Goal: Information Seeking & Learning: Find specific fact

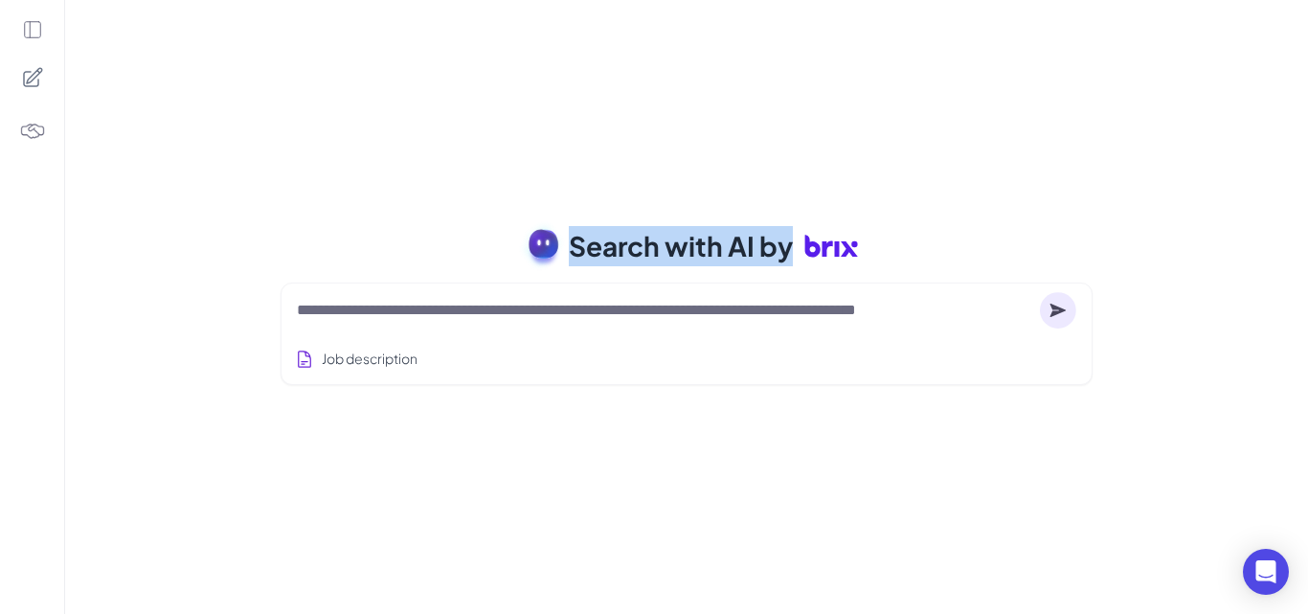
drag, startPoint x: 573, startPoint y: 249, endPoint x: 876, endPoint y: 249, distance: 303.5
click at [876, 249] on div "Search with AI by" at bounding box center [687, 246] width 858 height 54
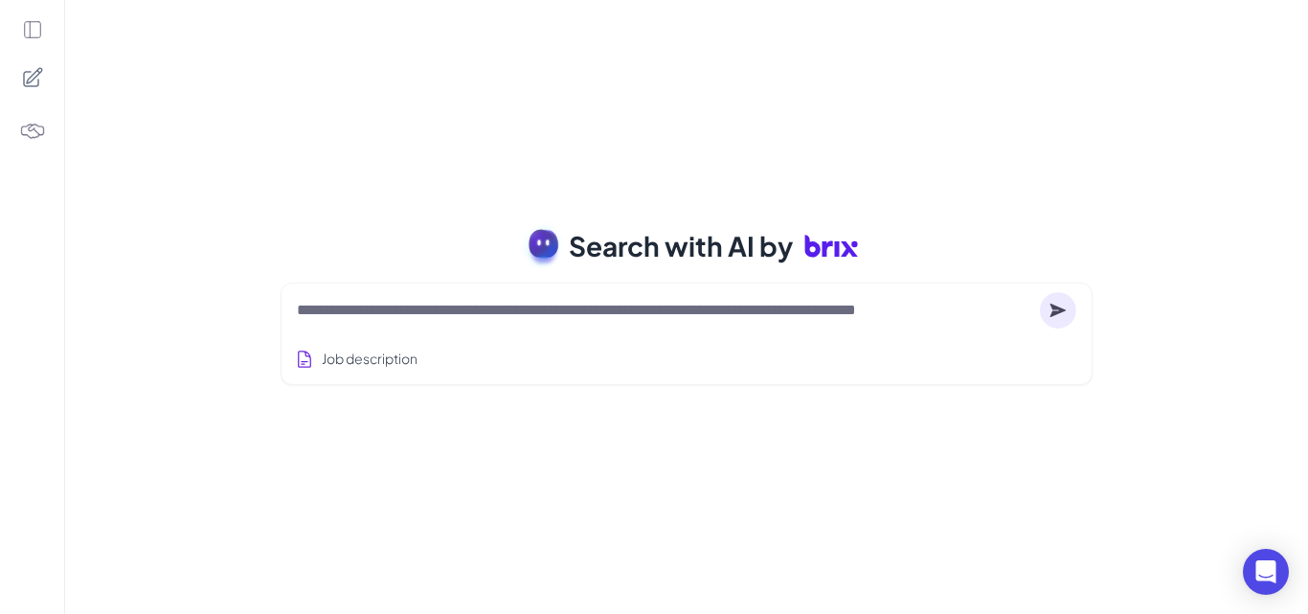
click at [253, 265] on div "Search with AI by Job description Job Titles Location Years of Experience Techn…" at bounding box center [686, 307] width 1243 height 614
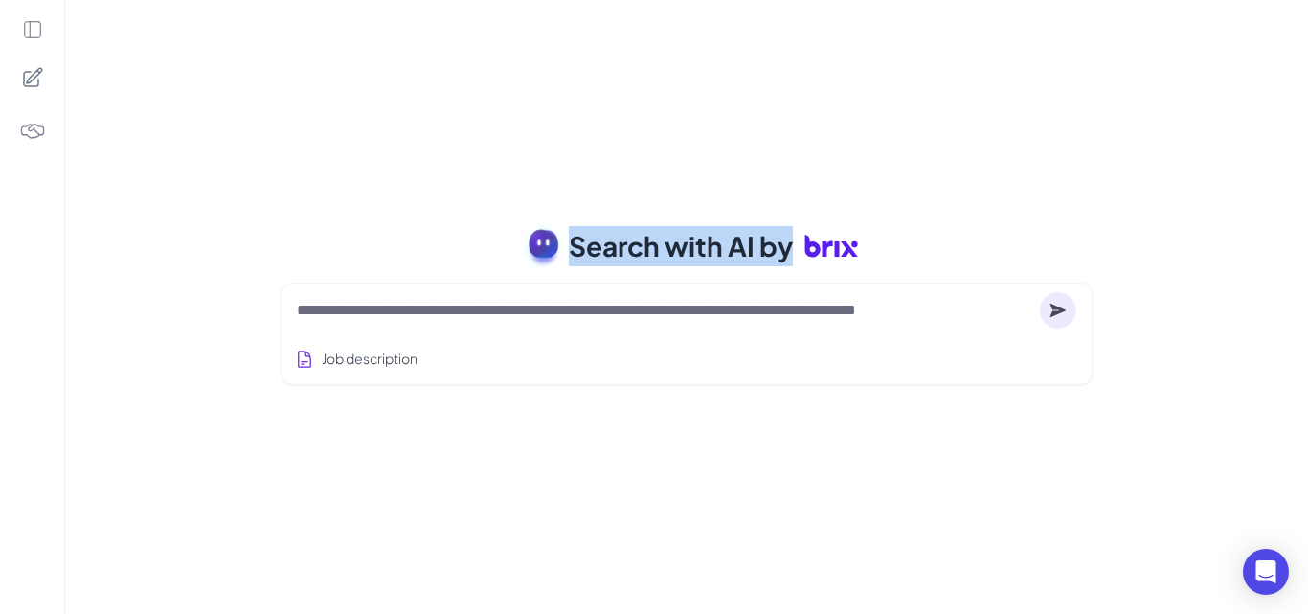
drag, startPoint x: 570, startPoint y: 246, endPoint x: 596, endPoint y: 254, distance: 27.9
click at [787, 241] on span "Search with AI by" at bounding box center [681, 246] width 224 height 40
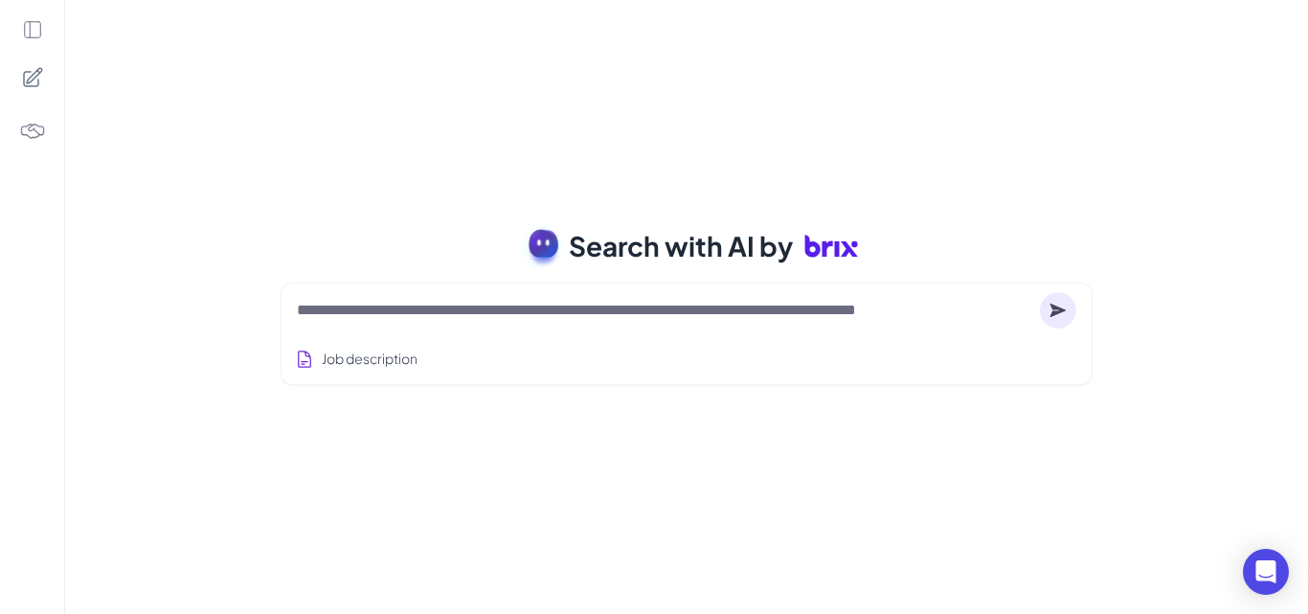
drag, startPoint x: 291, startPoint y: 265, endPoint x: 272, endPoint y: 269, distance: 19.5
click at [289, 264] on div "Search with AI by" at bounding box center [687, 246] width 858 height 54
drag, startPoint x: 571, startPoint y: 249, endPoint x: 777, endPoint y: 249, distance: 206.8
click at [777, 249] on span "Search with AI by" at bounding box center [681, 246] width 224 height 40
click at [314, 252] on div "Search with AI by" at bounding box center [687, 246] width 858 height 54
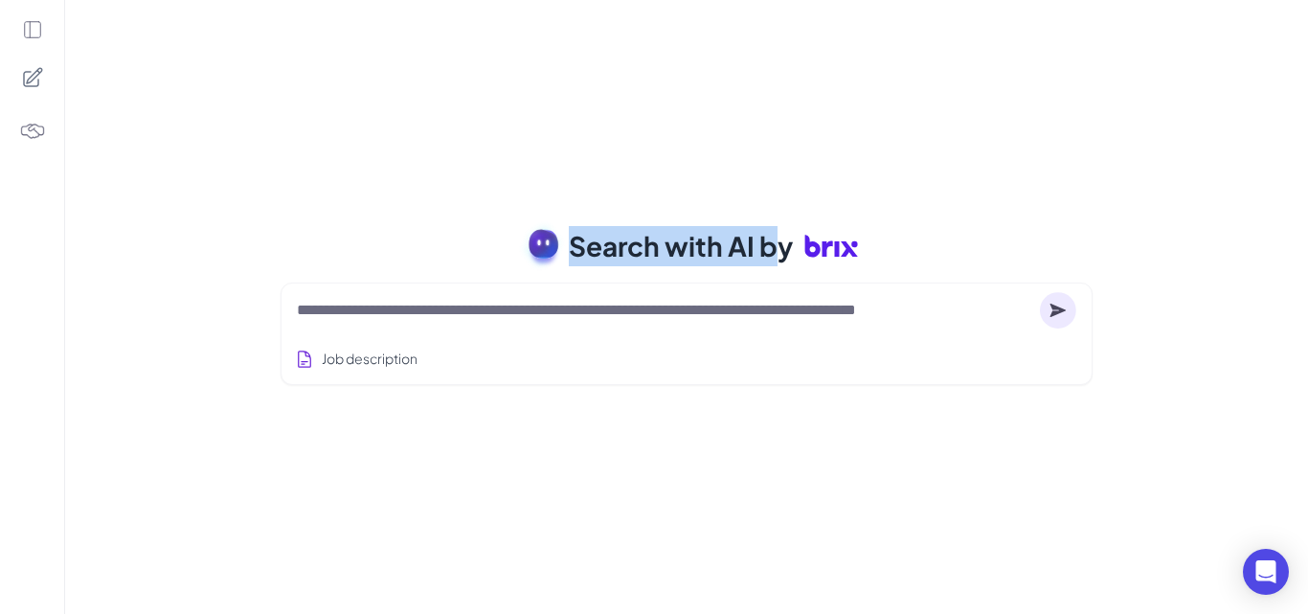
drag, startPoint x: 569, startPoint y: 261, endPoint x: 751, endPoint y: 265, distance: 181.9
click at [787, 237] on span "Search with AI by" at bounding box center [681, 246] width 224 height 40
click at [214, 224] on div "Search with AI by Job description Job Titles Location Years of Experience Techn…" at bounding box center [686, 307] width 1243 height 614
drag, startPoint x: 571, startPoint y: 259, endPoint x: 787, endPoint y: 254, distance: 216.4
click at [787, 254] on span "Search with AI by" at bounding box center [681, 246] width 224 height 40
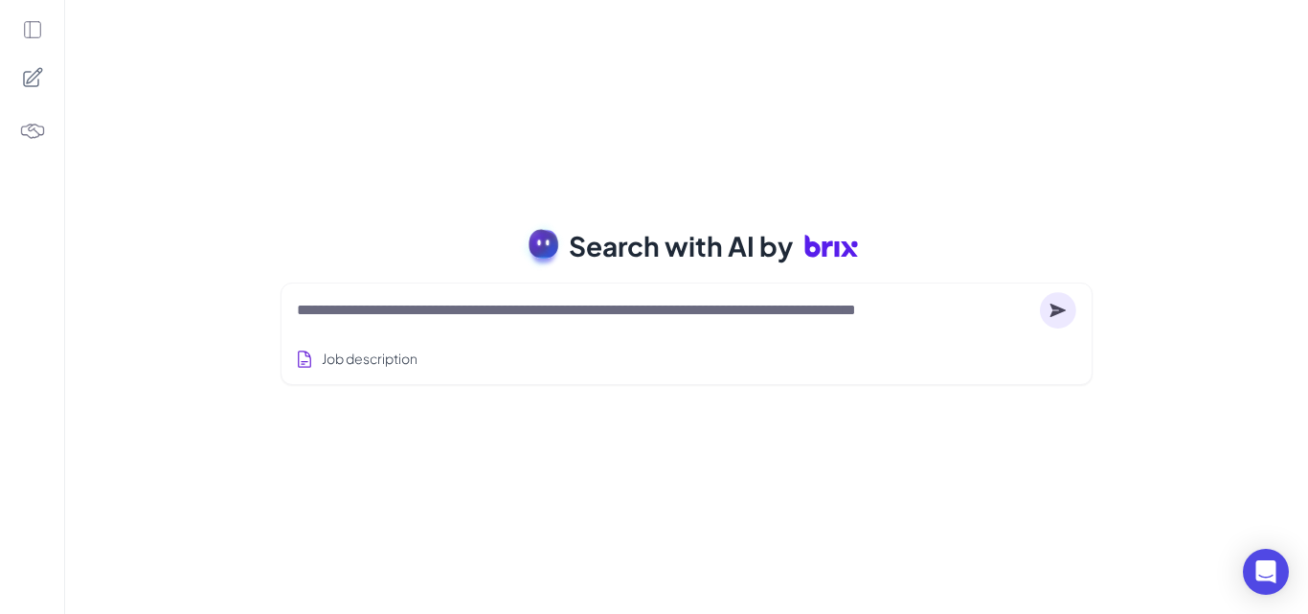
click at [182, 201] on div "Search with AI by Job description Job Titles Location Years of Experience Techn…" at bounding box center [686, 307] width 1243 height 614
drag, startPoint x: 567, startPoint y: 258, endPoint x: 475, endPoint y: 249, distance: 92.3
click at [778, 254] on div "Search with AI by" at bounding box center [687, 246] width 858 height 54
click at [236, 224] on div "Search with AI by Job description Job Titles Location Years of Experience Techn…" at bounding box center [686, 307] width 1243 height 614
drag, startPoint x: 567, startPoint y: 255, endPoint x: 777, endPoint y: 262, distance: 210.8
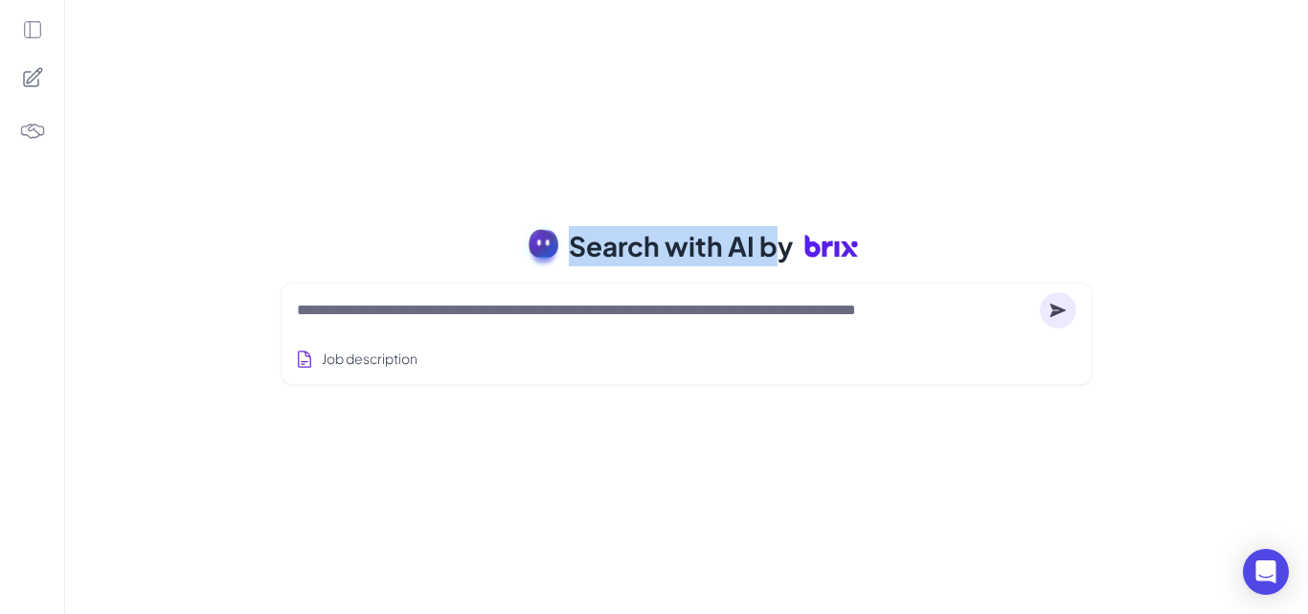
click at [777, 262] on div "Search with AI by" at bounding box center [687, 246] width 858 height 54
click at [261, 266] on div "Search with AI by" at bounding box center [687, 246] width 858 height 54
drag, startPoint x: 567, startPoint y: 252, endPoint x: 786, endPoint y: 251, distance: 219.2
click at [786, 251] on div "Search with AI by" at bounding box center [687, 246] width 858 height 54
click at [240, 225] on div "Search with AI by Job description Job Titles Location Years of Experience Techn…" at bounding box center [686, 307] width 1243 height 614
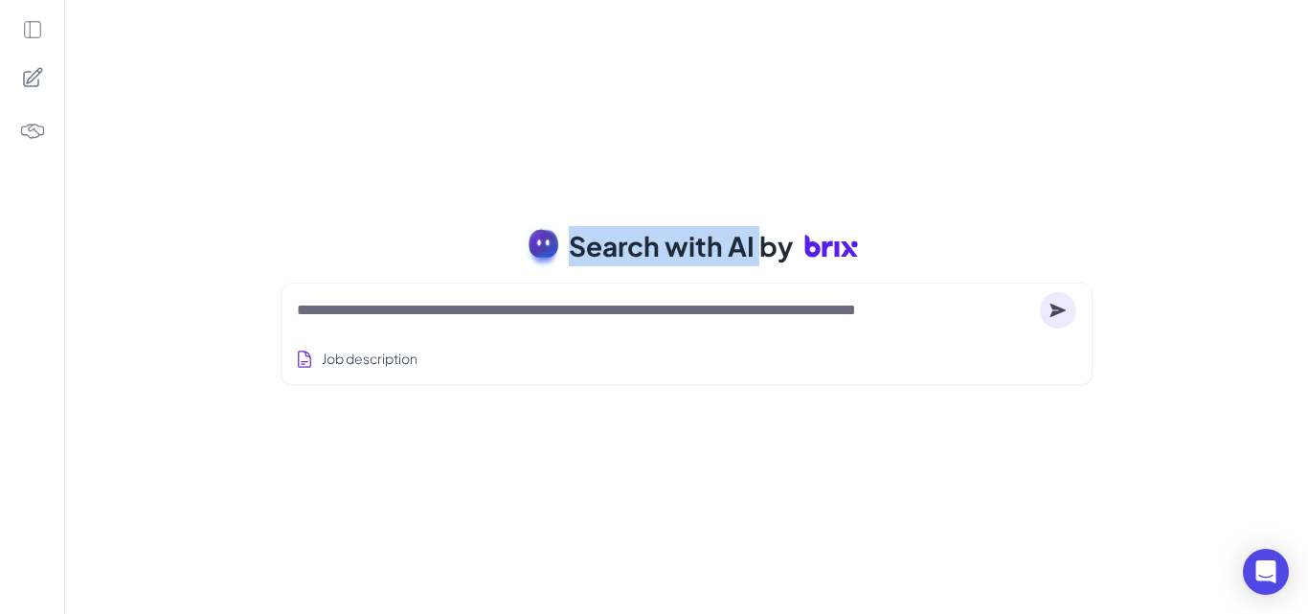
drag, startPoint x: 567, startPoint y: 257, endPoint x: 766, endPoint y: 257, distance: 199.1
click at [766, 257] on div "Search with AI by" at bounding box center [687, 246] width 858 height 54
click at [358, 218] on div "Search with AI by Job description Job Titles Location Years of Experience Techn…" at bounding box center [686, 307] width 1243 height 614
drag, startPoint x: 576, startPoint y: 256, endPoint x: 763, endPoint y: 285, distance: 189.0
click at [771, 282] on div "Search with AI by Job description Job Titles Location Years of Experience Techn…" at bounding box center [686, 307] width 1243 height 614
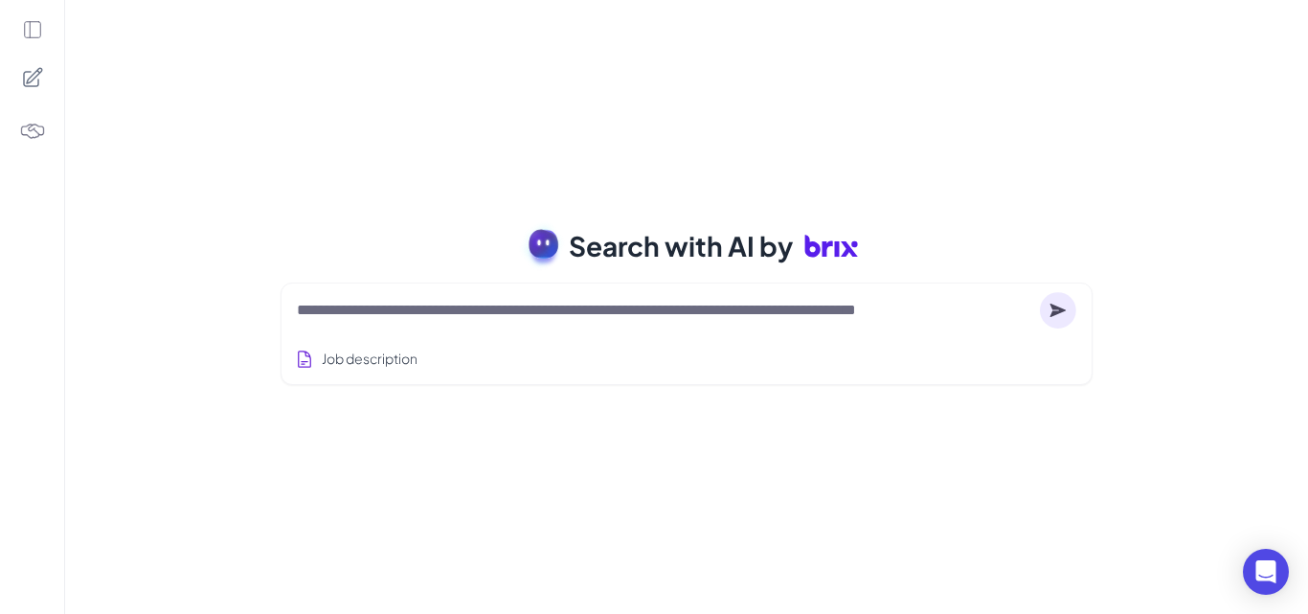
drag, startPoint x: 249, startPoint y: 223, endPoint x: 480, endPoint y: 282, distance: 238.2
click at [248, 223] on div "Search with AI by Job description Job Titles Location Years of Experience Techn…" at bounding box center [686, 307] width 1243 height 614
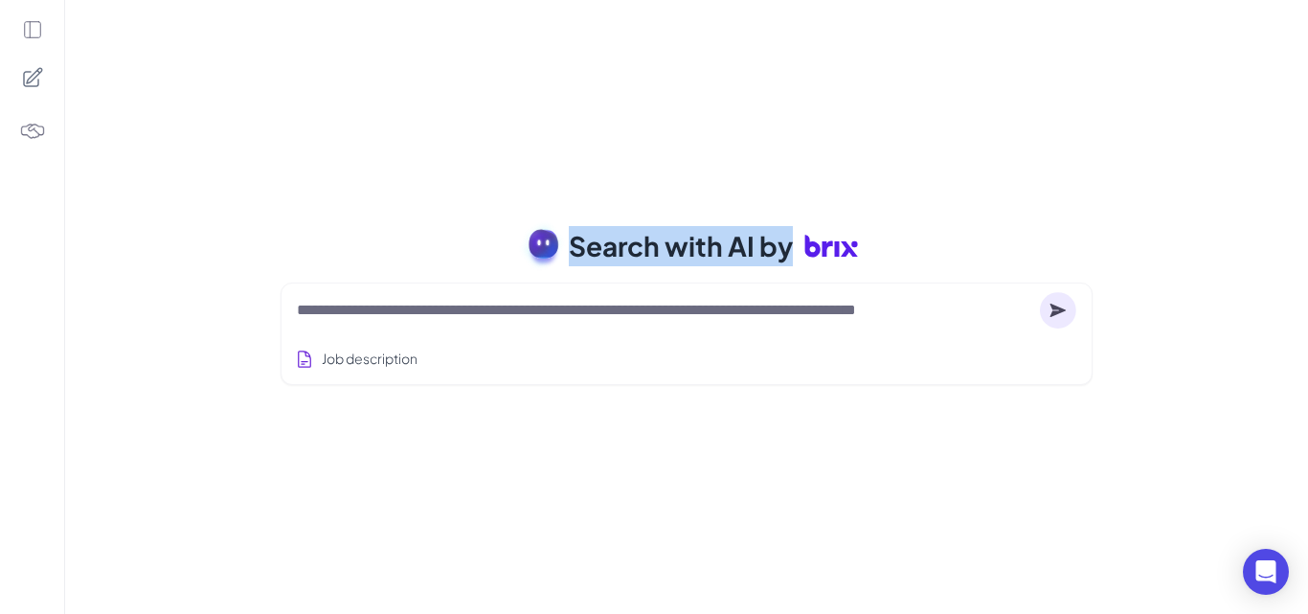
drag, startPoint x: 568, startPoint y: 254, endPoint x: 747, endPoint y: 273, distance: 180.1
click at [747, 273] on div "Search with AI by Job description Job Titles Location Years of Experience Techn…" at bounding box center [686, 307] width 1243 height 614
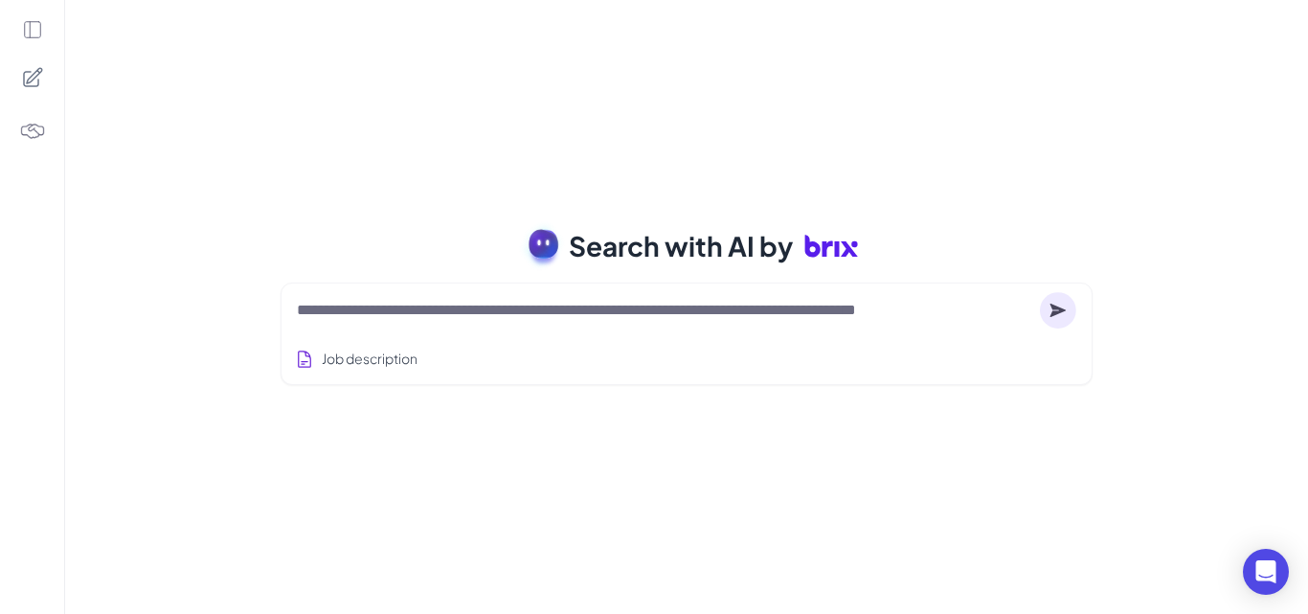
click at [322, 253] on div "Search with AI by" at bounding box center [687, 246] width 858 height 54
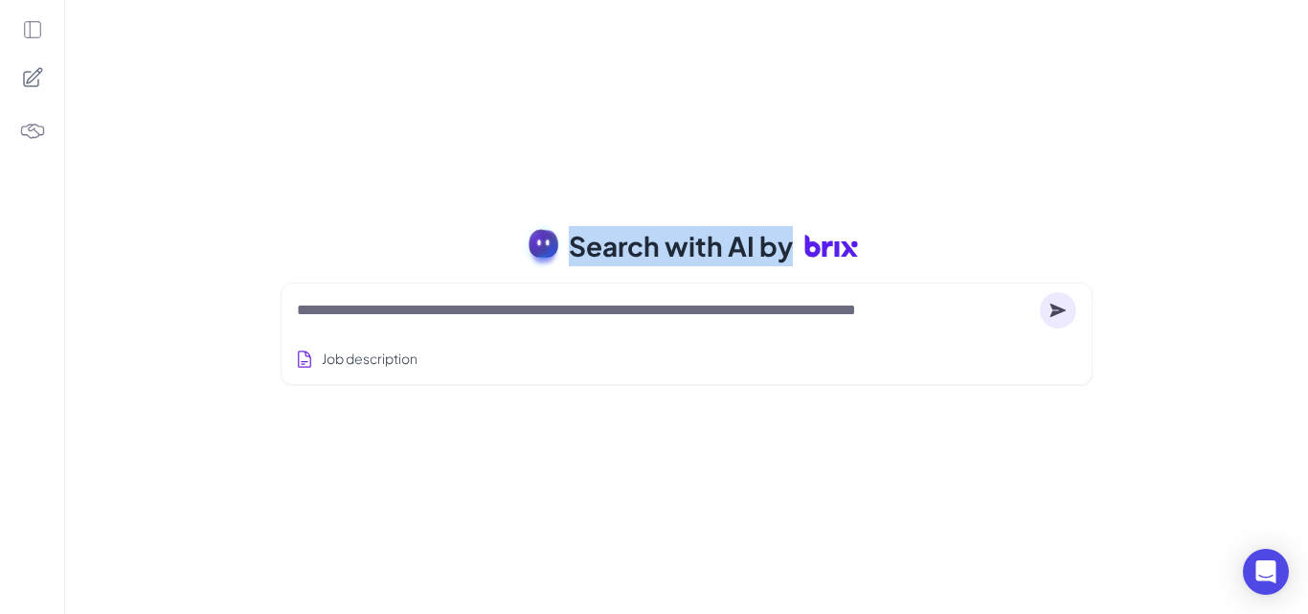
drag, startPoint x: 572, startPoint y: 262, endPoint x: 769, endPoint y: 276, distance: 197.7
click at [769, 275] on div "Search with AI by Job description Job Titles Location Years of Experience Techn…" at bounding box center [686, 307] width 1243 height 614
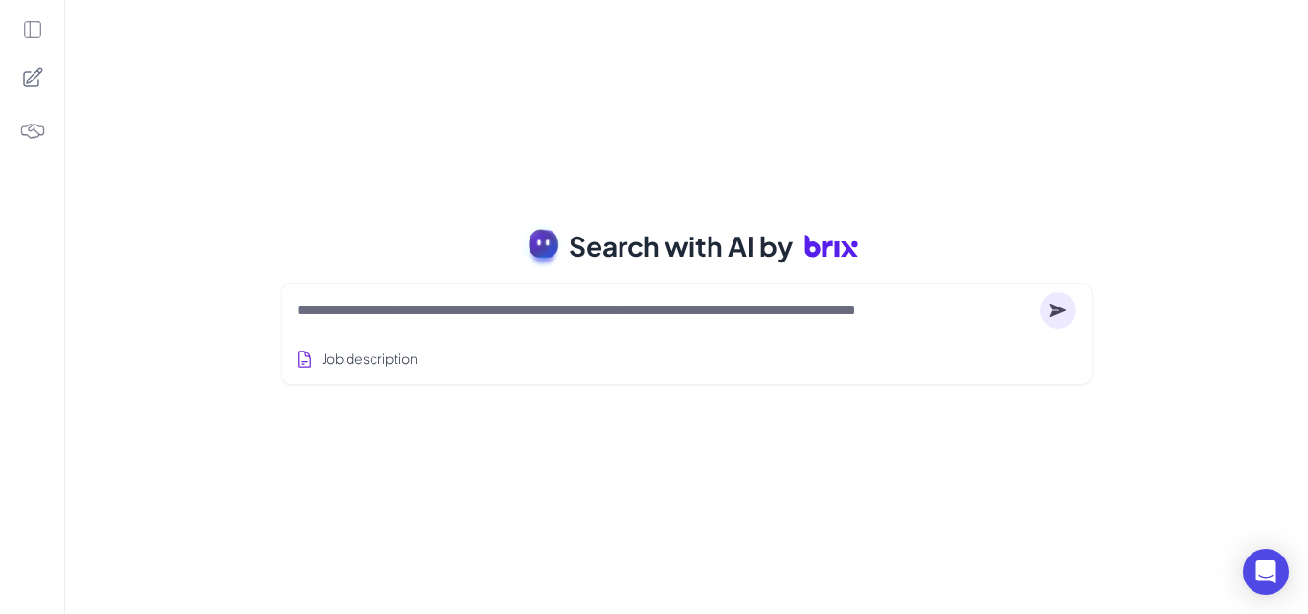
click at [335, 234] on div "Search with AI by" at bounding box center [687, 246] width 858 height 54
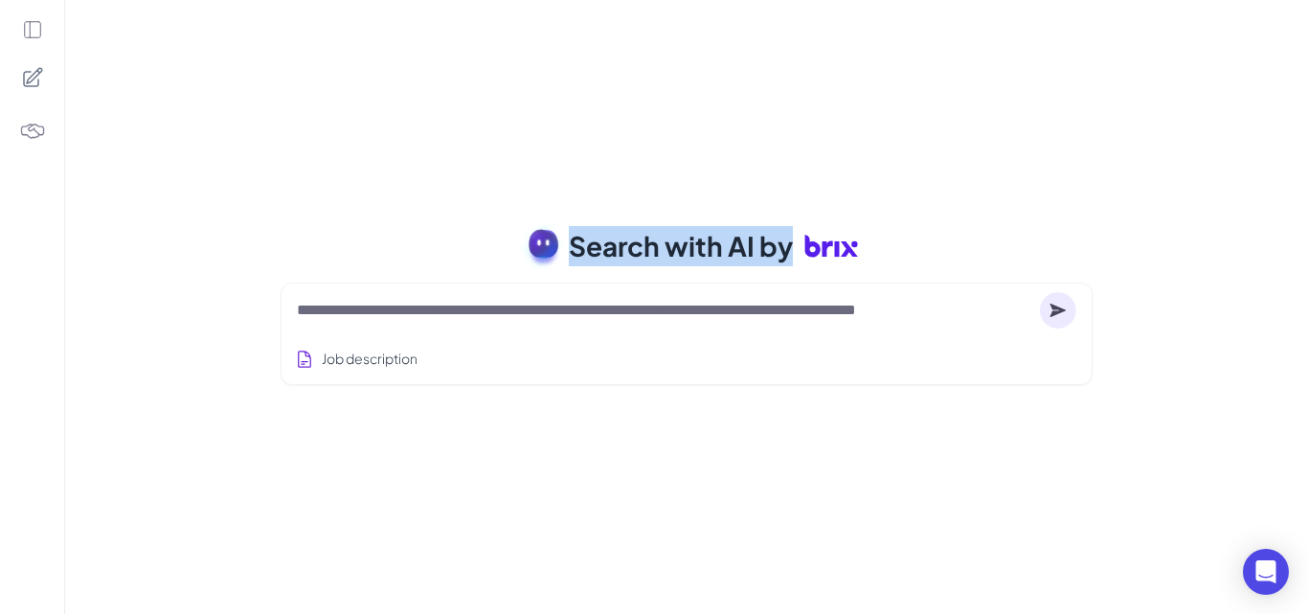
drag, startPoint x: 569, startPoint y: 245, endPoint x: 867, endPoint y: 256, distance: 298.9
click at [874, 256] on div "Search with AI by" at bounding box center [687, 246] width 858 height 54
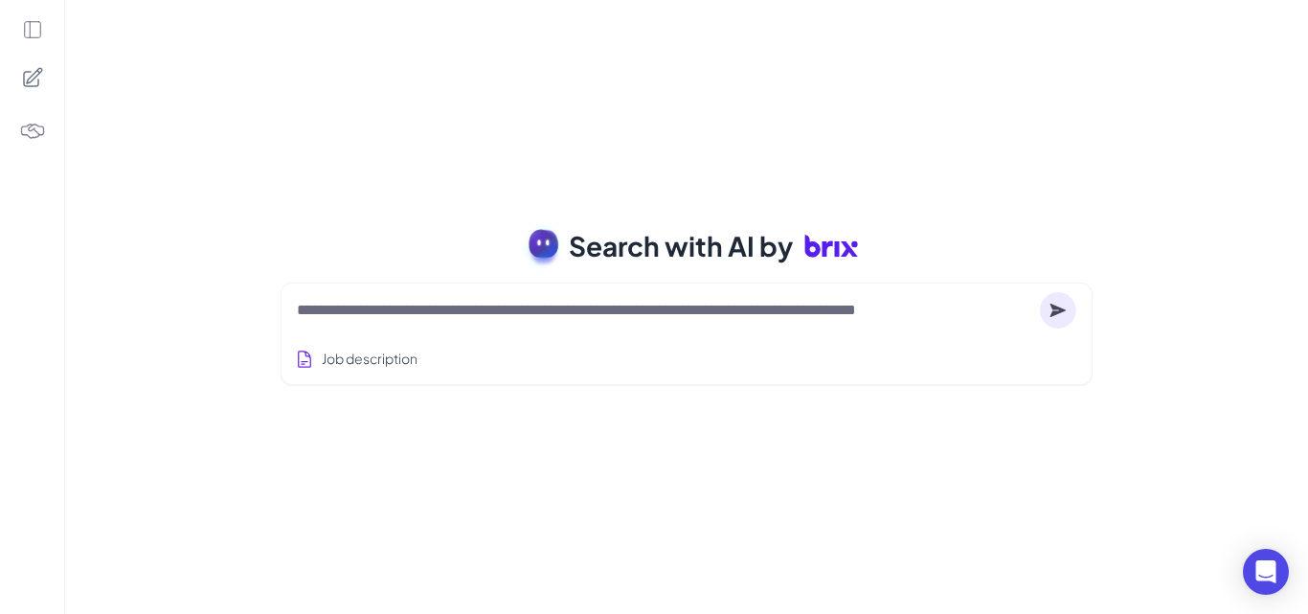
click at [253, 233] on div "Search with AI by Job description Job Titles Location Years of Experience Techn…" at bounding box center [686, 307] width 1243 height 614
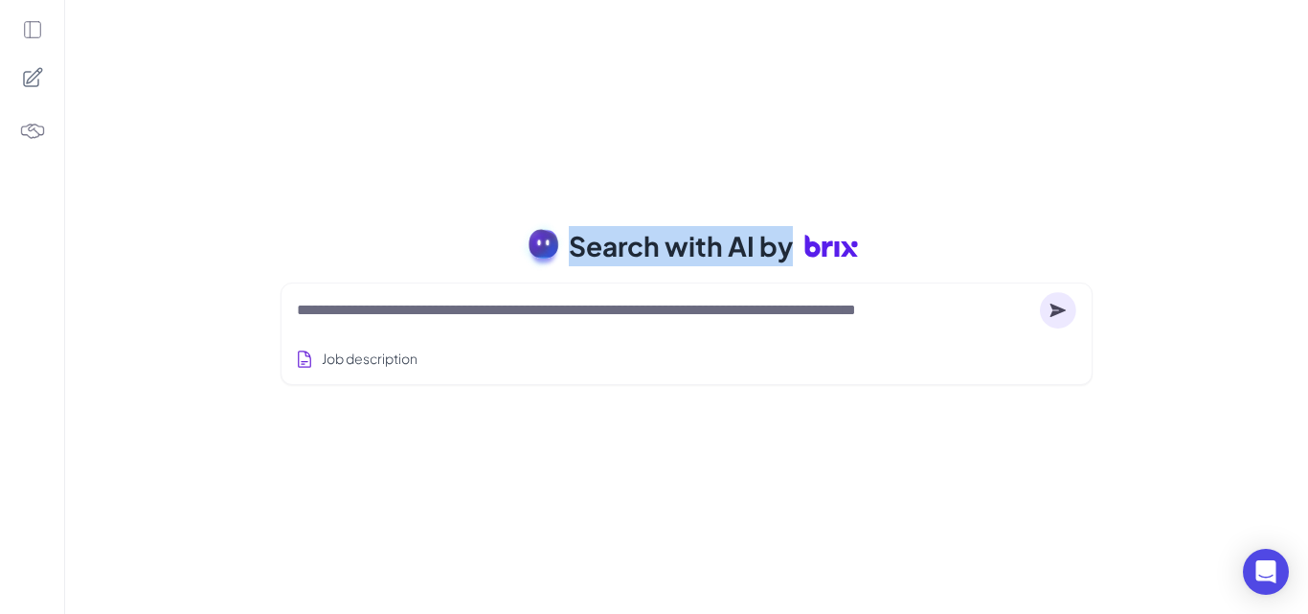
drag, startPoint x: 573, startPoint y: 255, endPoint x: 792, endPoint y: 240, distance: 218.8
click at [792, 240] on div "Search with AI by" at bounding box center [687, 246] width 858 height 54
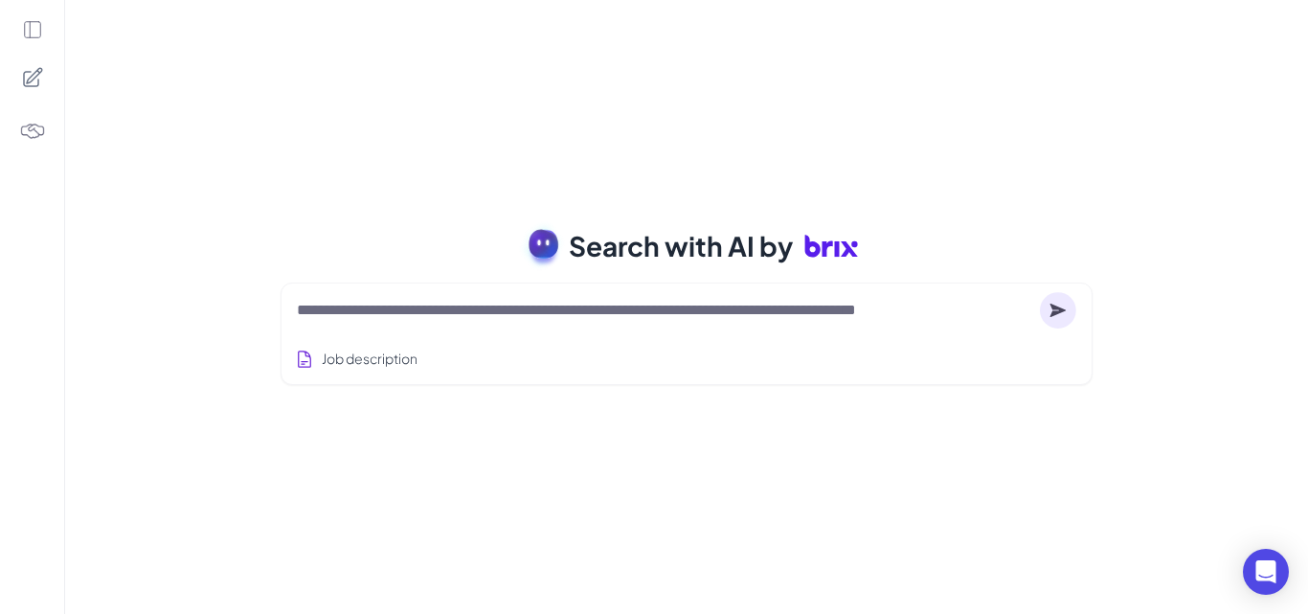
click at [419, 177] on div "Search with AI by Job description Job Titles Location Years of Experience Techn…" at bounding box center [686, 307] width 1243 height 614
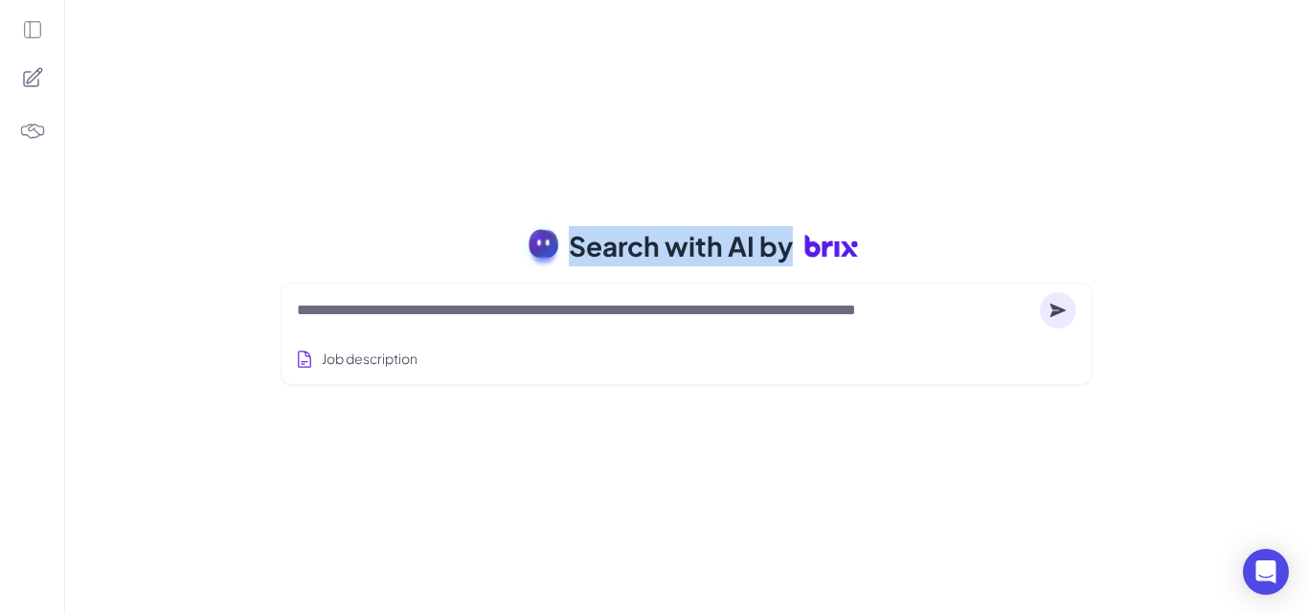
drag, startPoint x: 583, startPoint y: 253, endPoint x: 796, endPoint y: 256, distance: 212.6
click at [796, 256] on h1 "Search with AI by" at bounding box center [713, 246] width 289 height 54
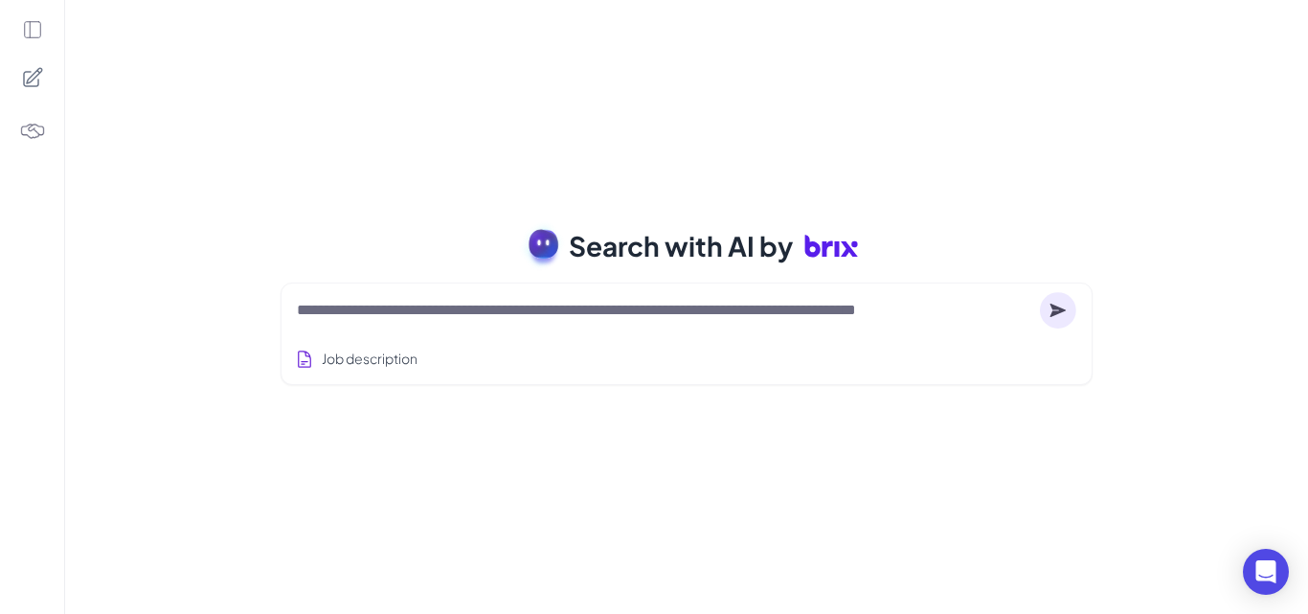
click at [326, 152] on div "Search with AI by Job description Job Titles Location Years of Experience Techn…" at bounding box center [686, 307] width 1243 height 614
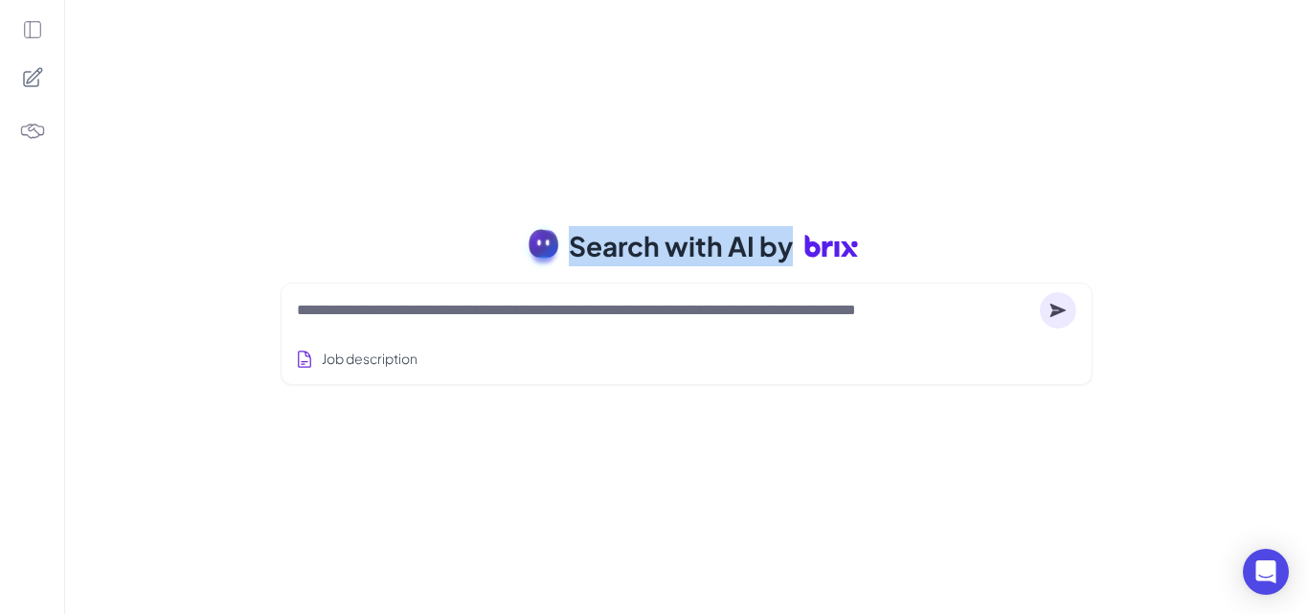
drag, startPoint x: 574, startPoint y: 247, endPoint x: 789, endPoint y: 231, distance: 215.1
click at [789, 231] on span "Search with AI by" at bounding box center [681, 246] width 224 height 40
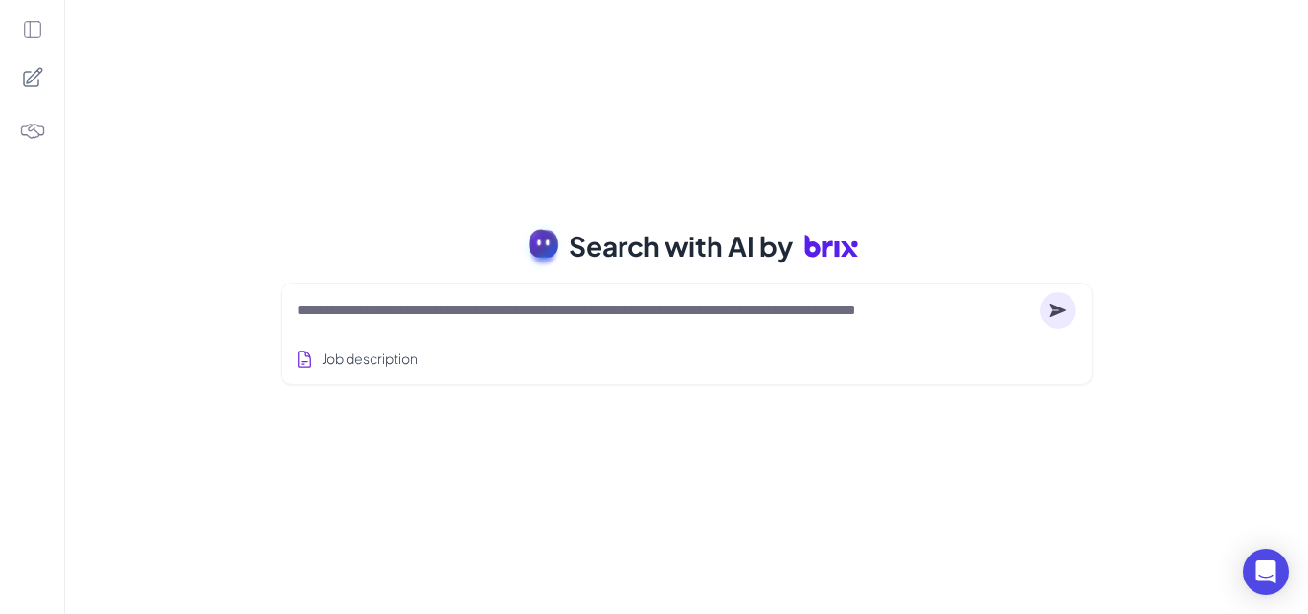
click at [310, 152] on div "Search with AI by Job description Job Titles Location Years of Experience Techn…" at bounding box center [686, 307] width 1243 height 614
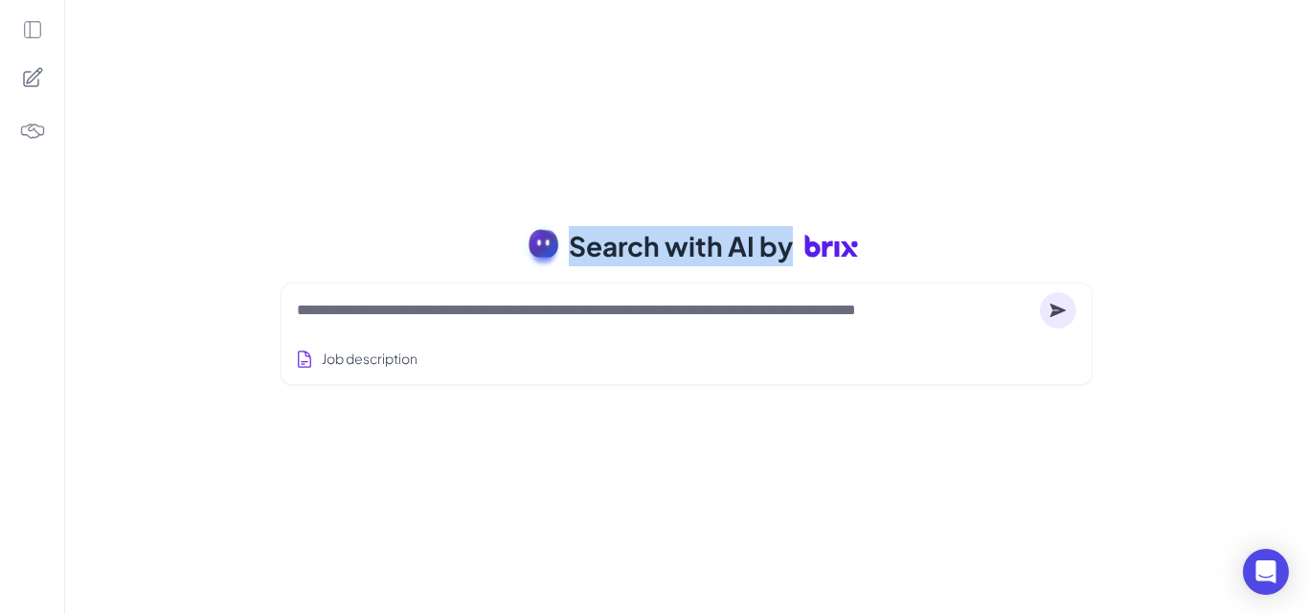
drag, startPoint x: 599, startPoint y: 251, endPoint x: 769, endPoint y: 258, distance: 169.6
click at [800, 258] on div "Search with AI by" at bounding box center [687, 246] width 858 height 54
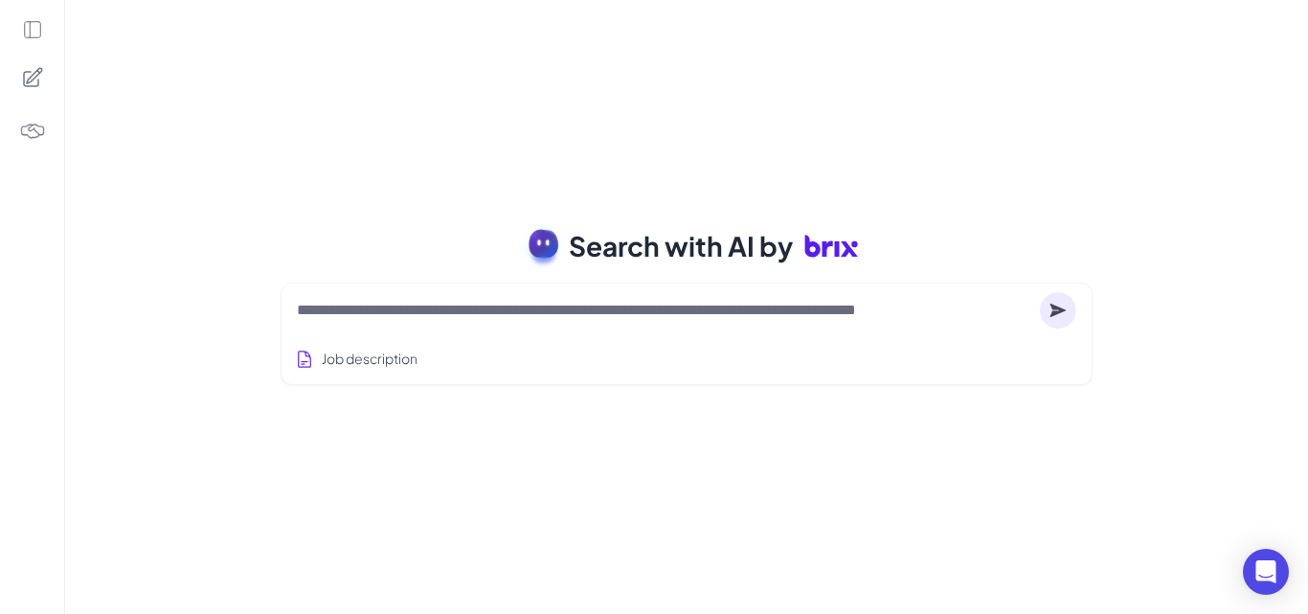
click at [0, 192] on div at bounding box center [32, 307] width 64 height 614
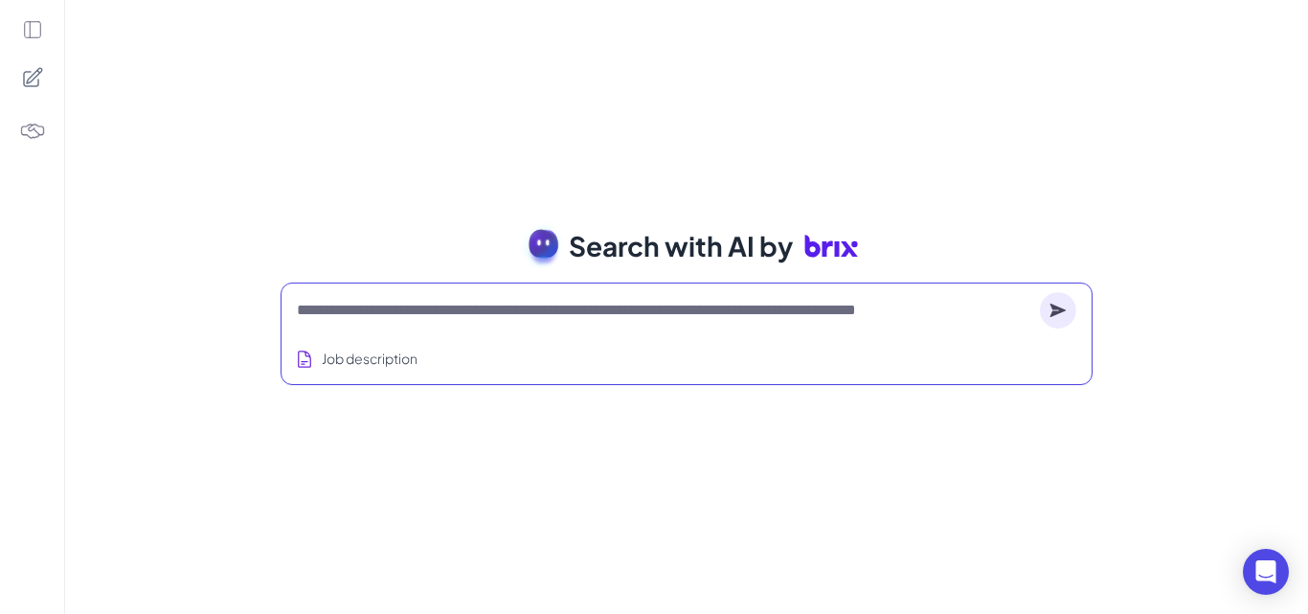
click at [409, 304] on textarea at bounding box center [664, 310] width 735 height 23
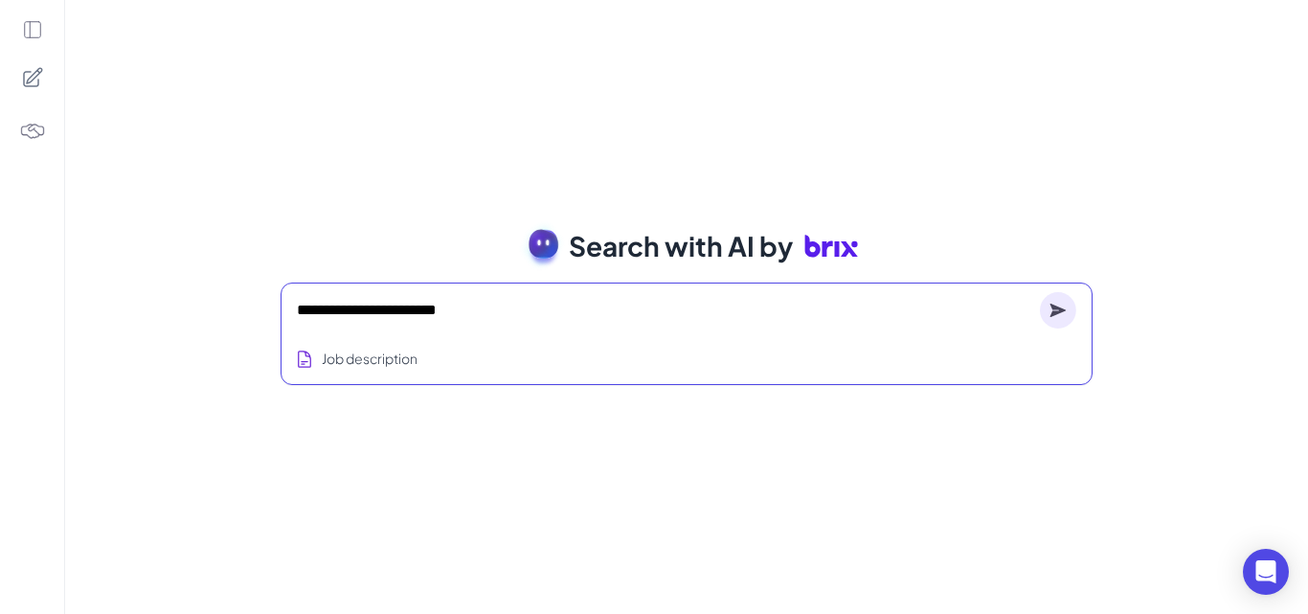
type textarea "**********"
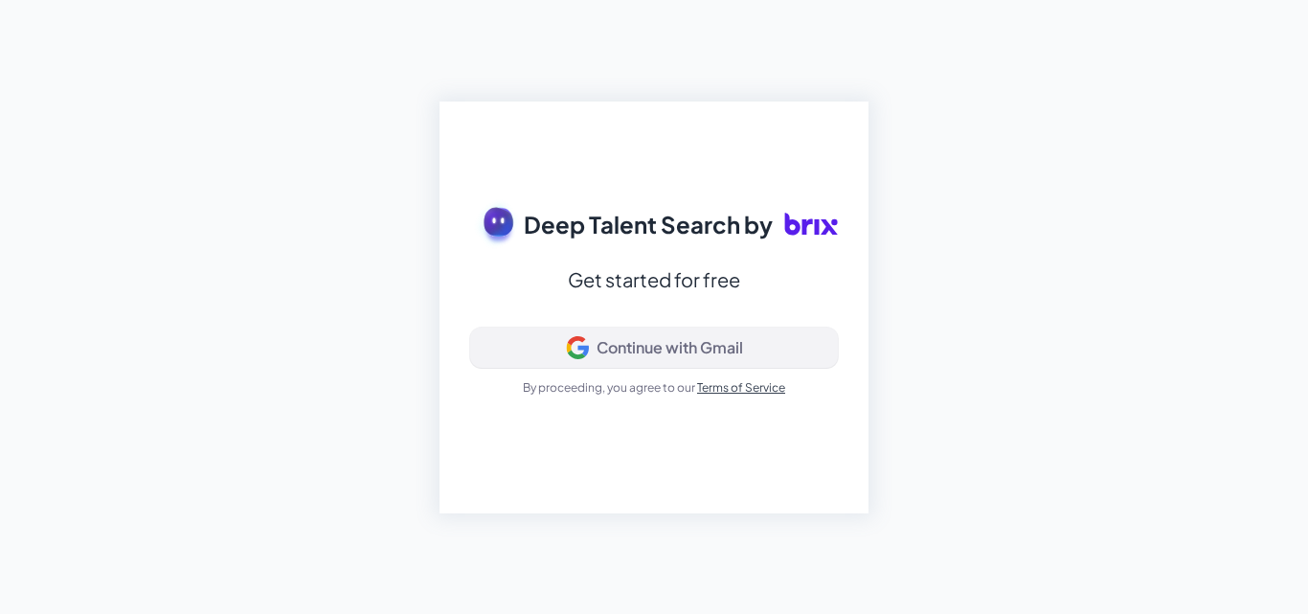
click at [627, 340] on div "Continue with Gmail" at bounding box center [669, 347] width 146 height 19
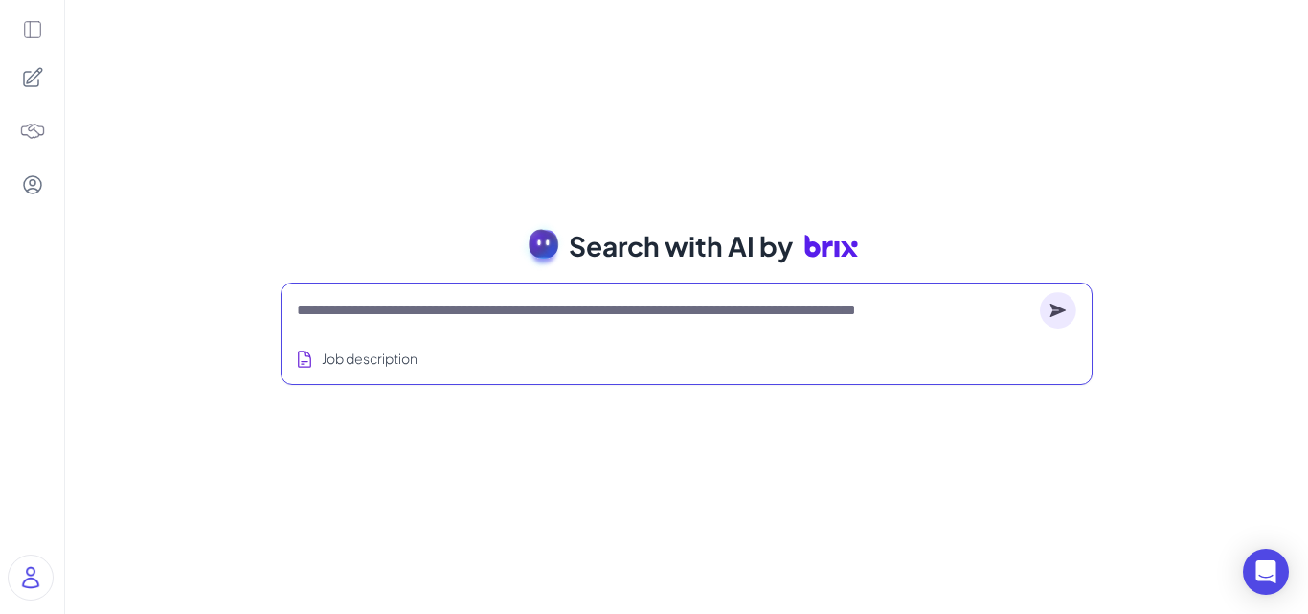
click at [436, 303] on textarea at bounding box center [664, 310] width 735 height 23
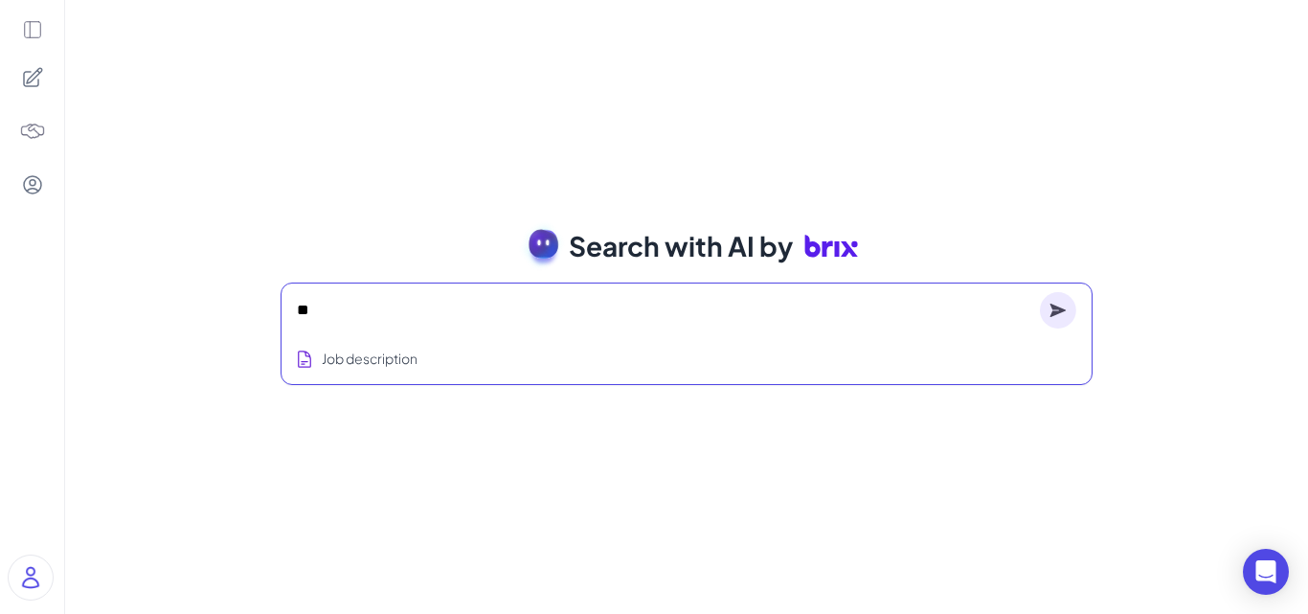
type textarea "*"
type textarea "**********"
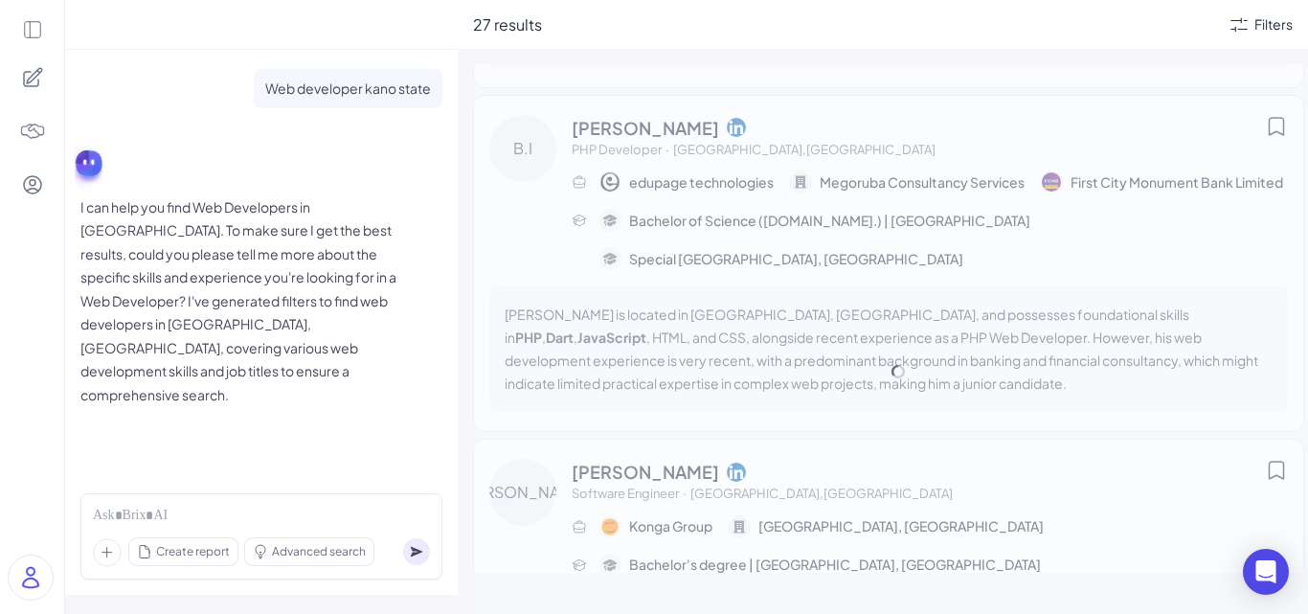
scroll to position [5745, 0]
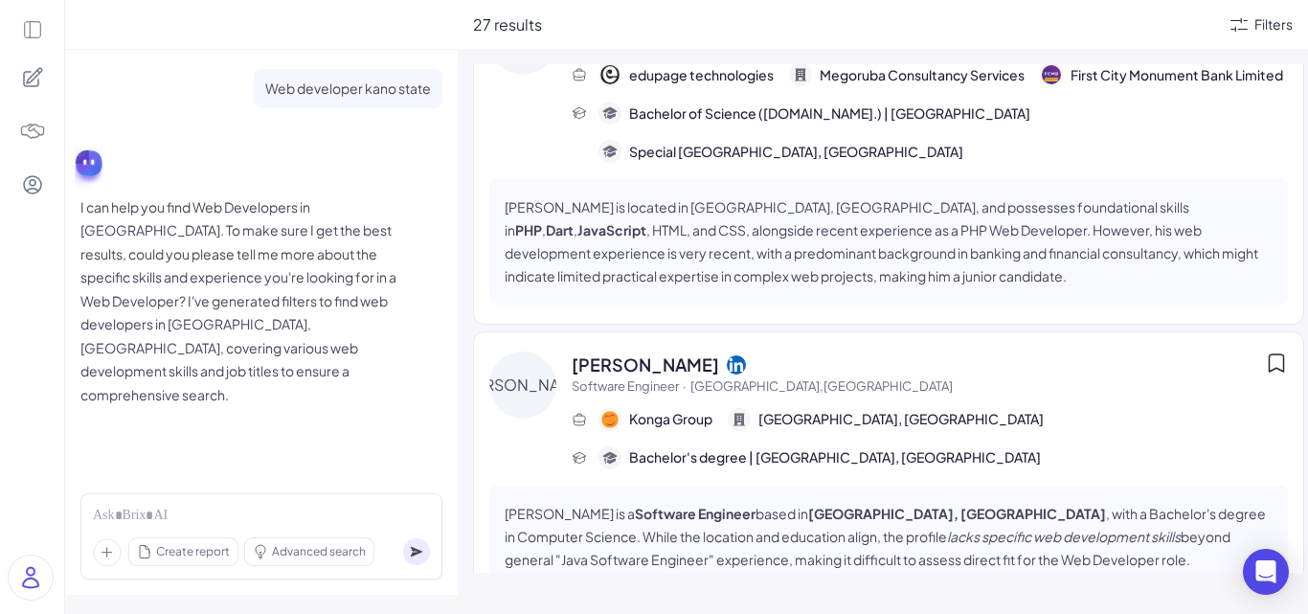
click at [613, 351] on span "John Abdullahi" at bounding box center [645, 364] width 147 height 26
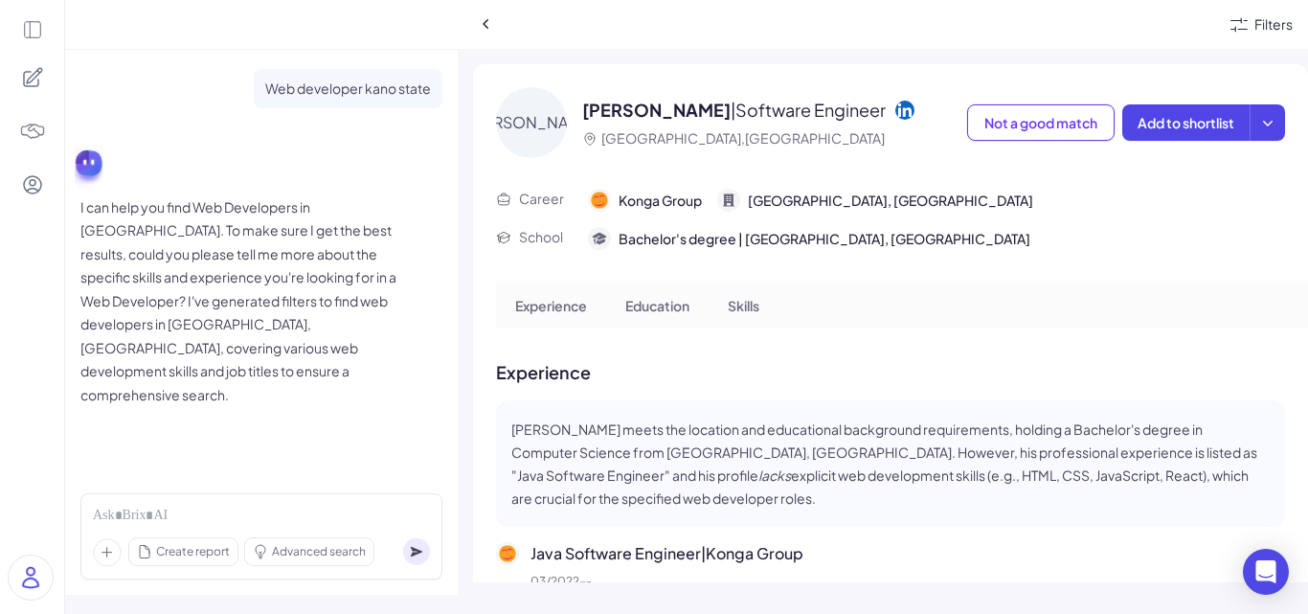
scroll to position [96, 0]
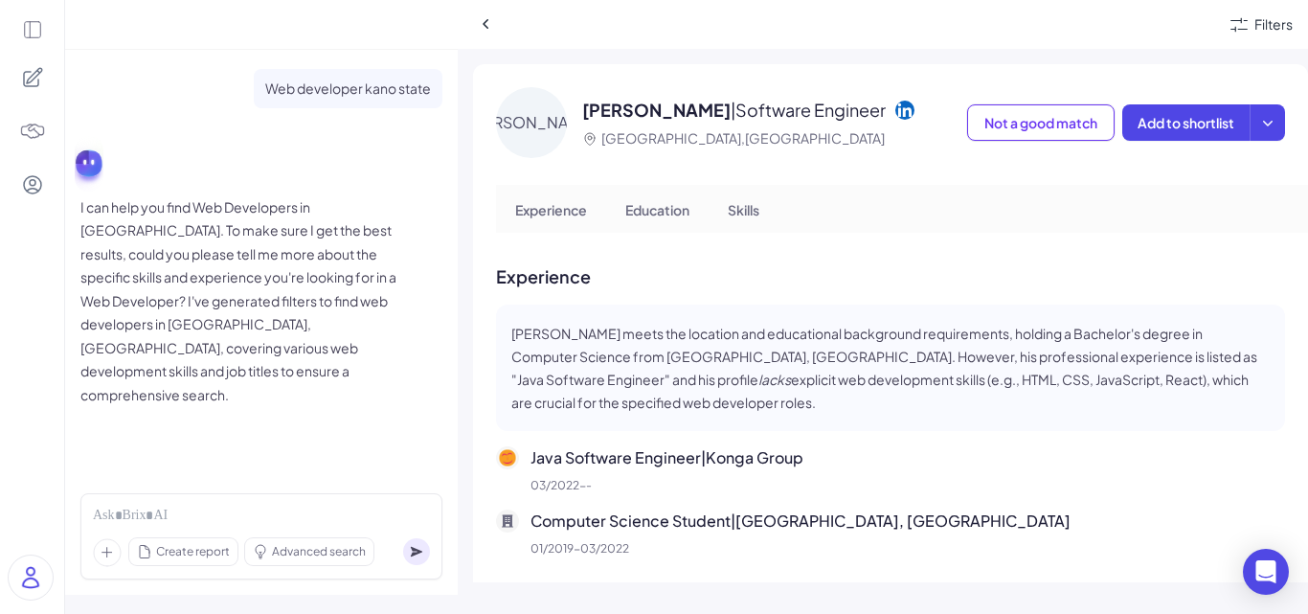
click at [759, 211] on p "Skills" at bounding box center [744, 210] width 32 height 20
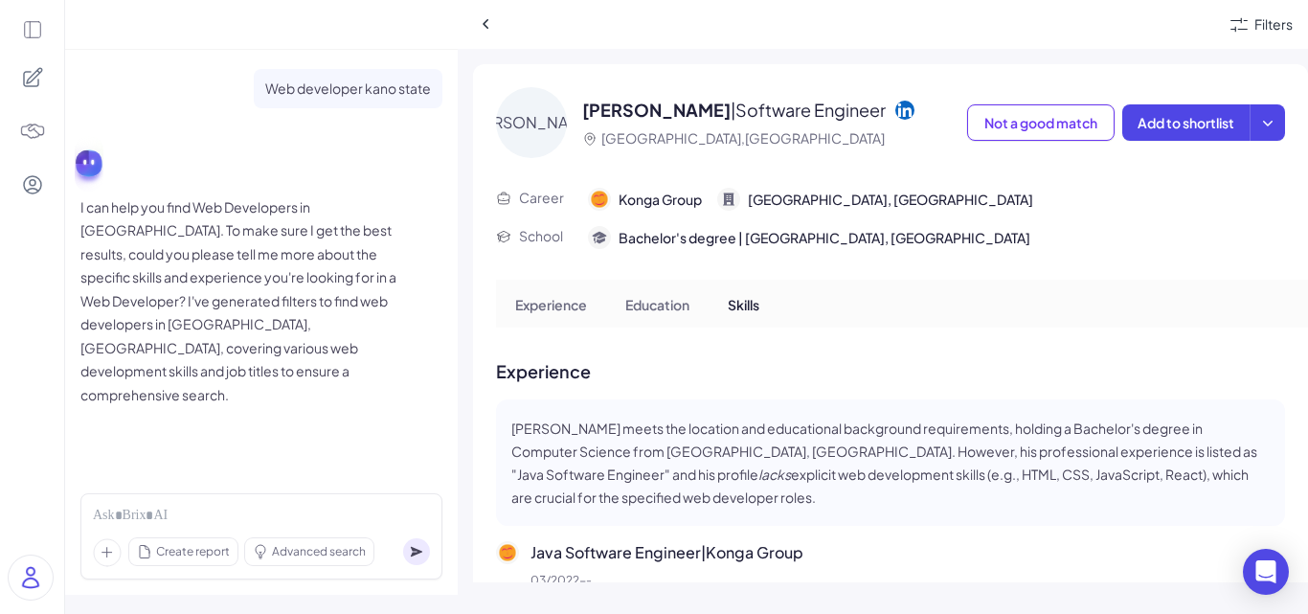
scroll to position [0, 0]
click at [654, 317] on div "Education" at bounding box center [657, 305] width 95 height 48
click at [1263, 125] on icon at bounding box center [1268, 124] width 10 height 6
click at [1258, 124] on icon at bounding box center [1267, 122] width 19 height 19
click at [895, 108] on icon at bounding box center [904, 110] width 19 height 19
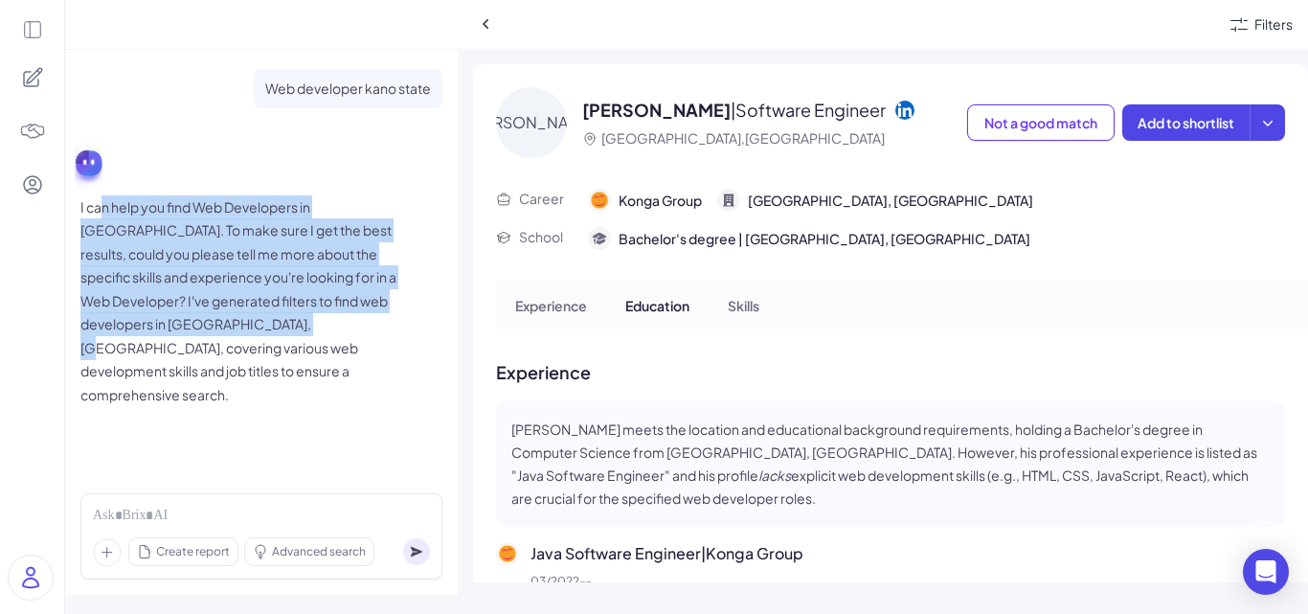
drag, startPoint x: 115, startPoint y: 213, endPoint x: 221, endPoint y: 312, distance: 145.6
click at [221, 312] on p "I can help you find Web Developers in Kano State. To make sure I get the best r…" at bounding box center [243, 301] width 326 height 212
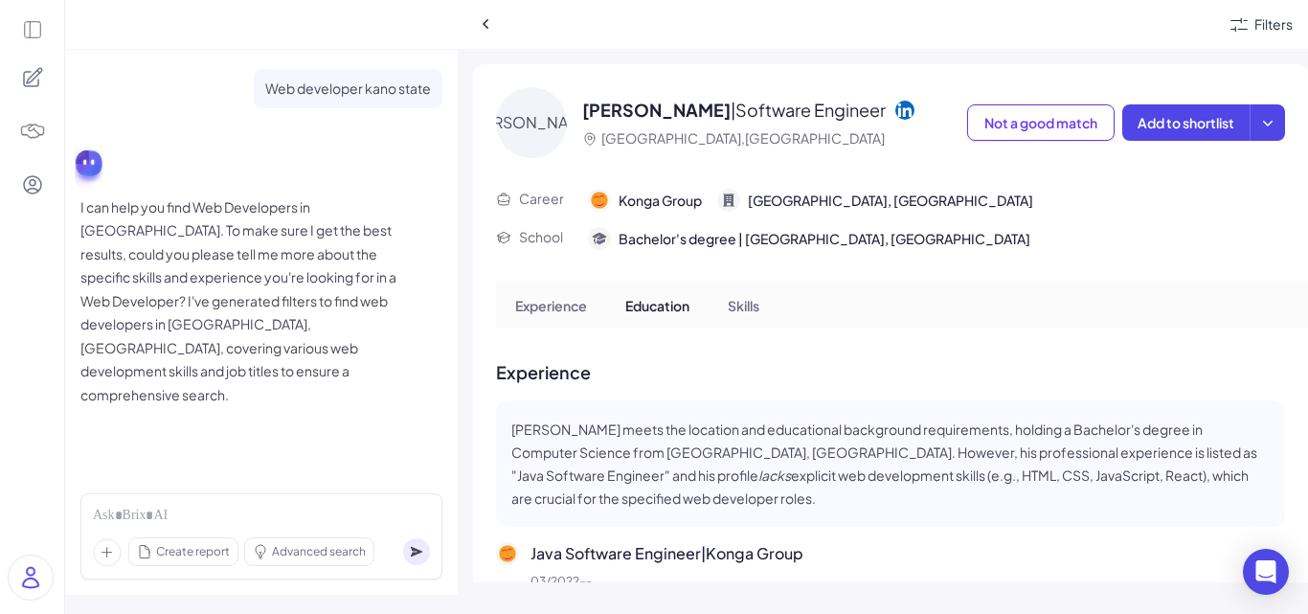
click at [335, 329] on p "I can help you find Web Developers in Kano State. To make sure I get the best r…" at bounding box center [243, 301] width 326 height 212
click at [1259, 568] on icon "Open Intercom Messenger" at bounding box center [1265, 571] width 22 height 25
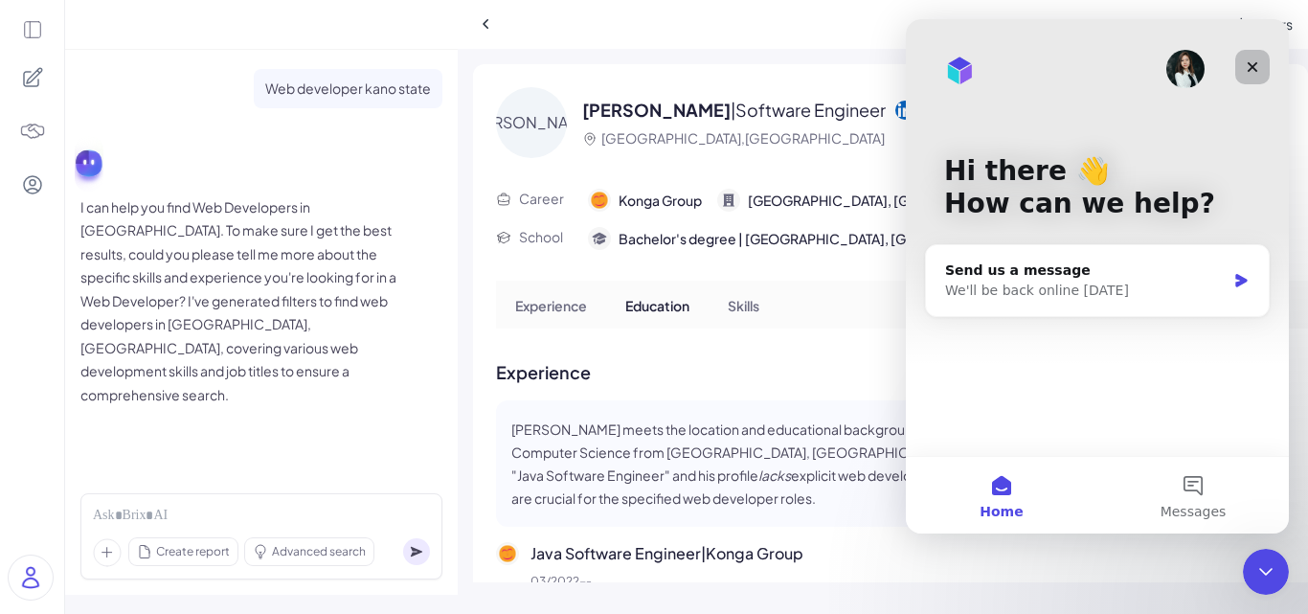
click at [1249, 57] on div "Close" at bounding box center [1252, 67] width 34 height 34
